Goal: Find specific page/section: Find specific page/section

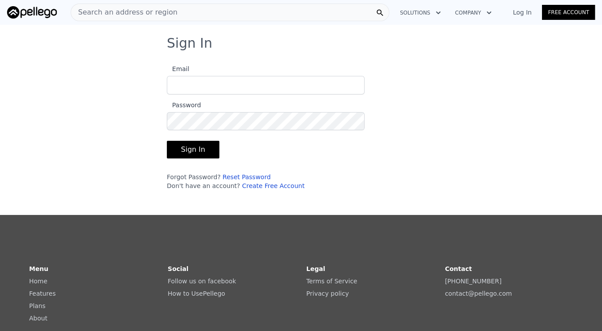
type input "[EMAIL_ADDRESS][DOMAIN_NAME]"
click at [193, 143] on button "Sign In" at bounding box center [193, 150] width 53 height 18
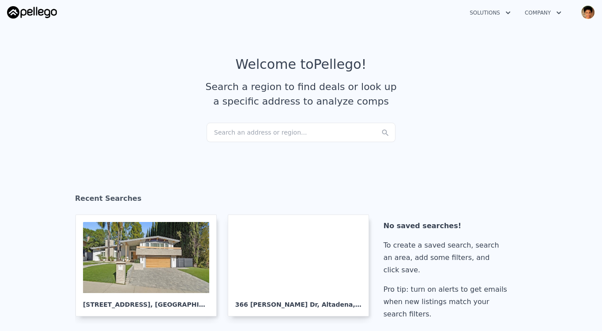
checkbox input "true"
click at [254, 129] on div "Search an address or region..." at bounding box center [301, 132] width 189 height 19
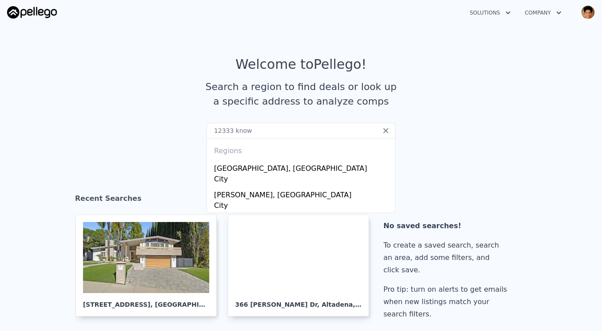
type input "12333 know"
click at [381, 126] on icon at bounding box center [385, 130] width 9 height 9
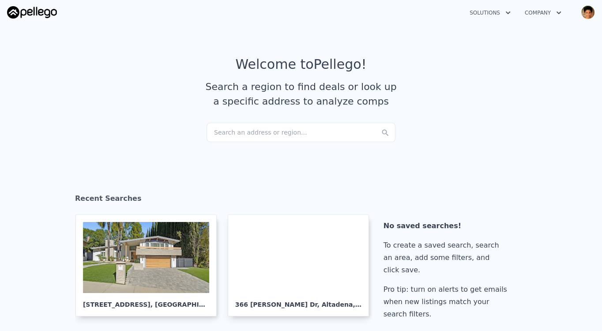
click at [291, 130] on div "Search an address or region..." at bounding box center [301, 132] width 189 height 19
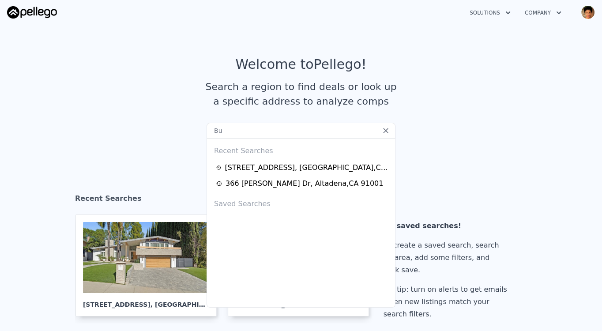
type input "B"
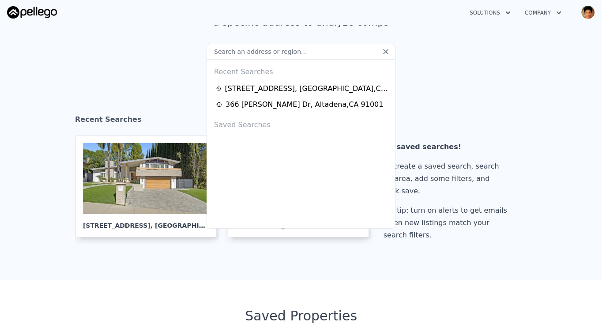
scroll to position [79, 0]
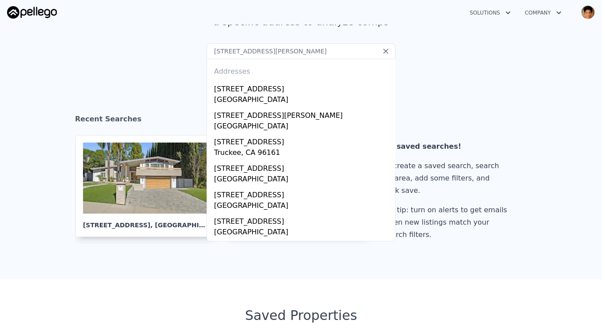
type input "[STREET_ADDRESS][PERSON_NAME]"
